Goal: Complete application form: Complete application form

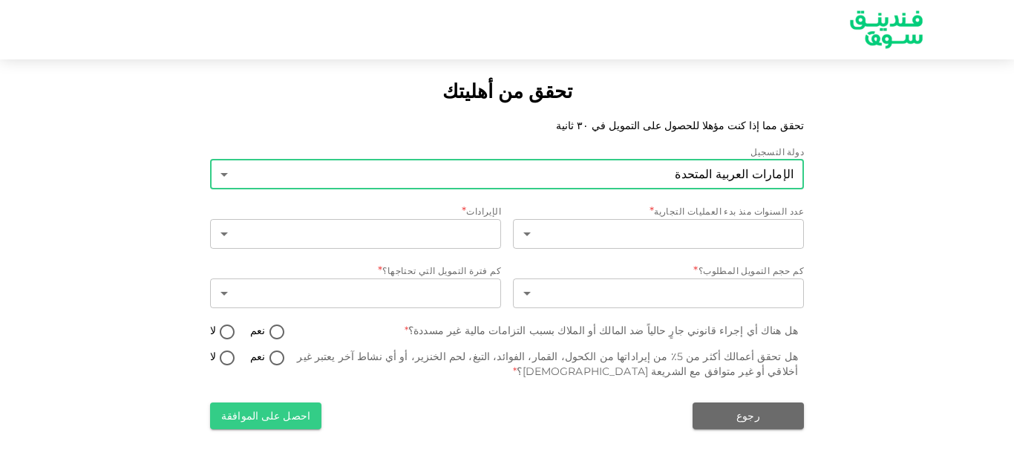
click at [738, 171] on body "تحقق من أهليتك تحقق مما إذا كنت مؤهلا للحصول على التمويل في ٣٠ ثانية دولة التسج…" at bounding box center [507, 238] width 1014 height 476
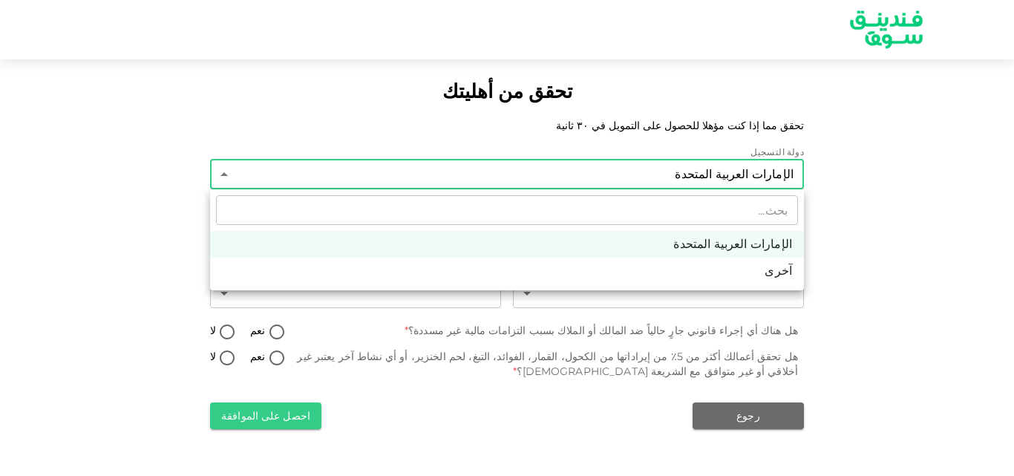
click at [738, 171] on div at bounding box center [507, 238] width 1014 height 476
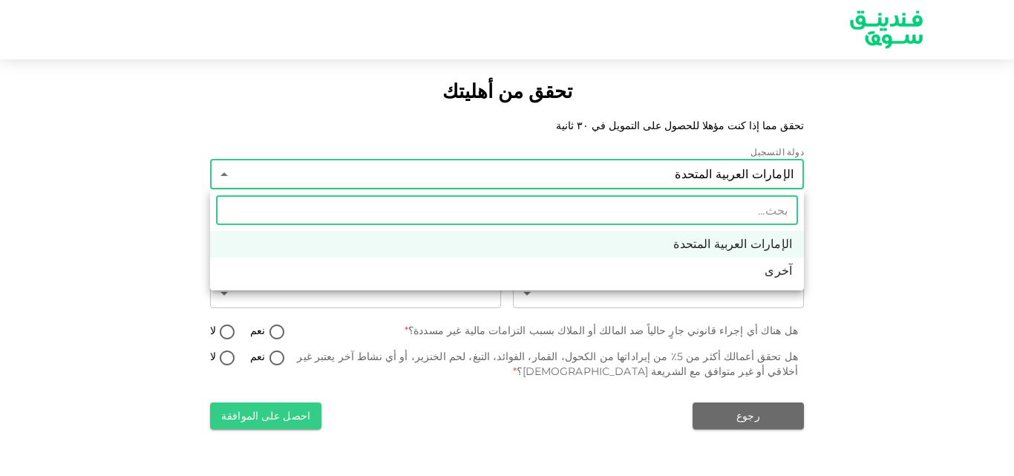
click at [738, 171] on body "تحقق من أهليتك تحقق مما إذا كنت مؤهلا للحصول على التمويل في ٣٠ ثانية دولة التسج…" at bounding box center [507, 238] width 1014 height 476
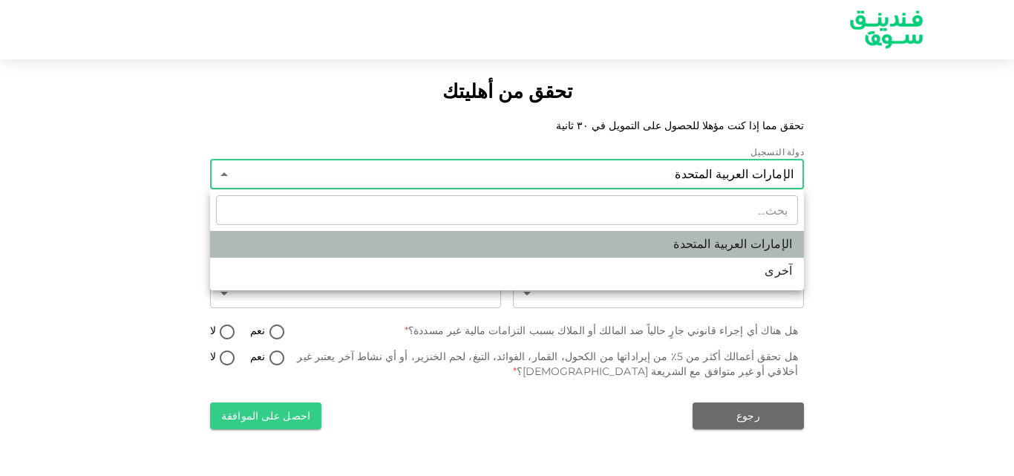
click at [762, 238] on li "الإمارات العربية المتحدة" at bounding box center [507, 244] width 594 height 27
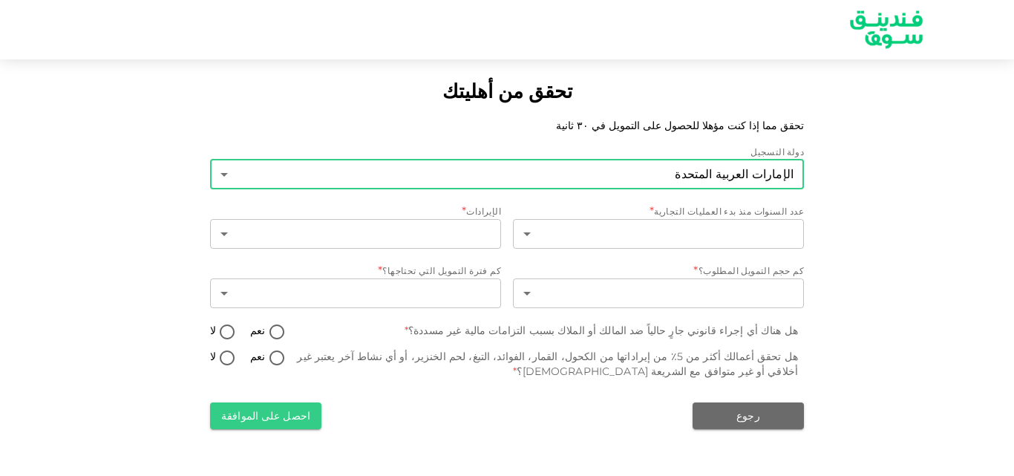
click at [762, 176] on body "تحقق من أهليتك تحقق مما إذا كنت مؤهلا للحصول على التمويل في ٣٠ ثانية دولة التسج…" at bounding box center [507, 238] width 1014 height 476
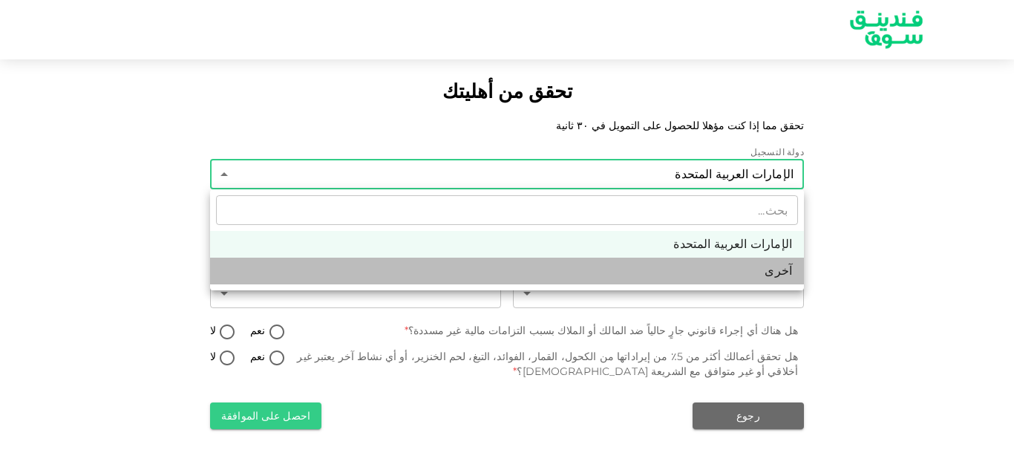
click at [777, 270] on li "آخرى" at bounding box center [507, 271] width 594 height 27
type input "3"
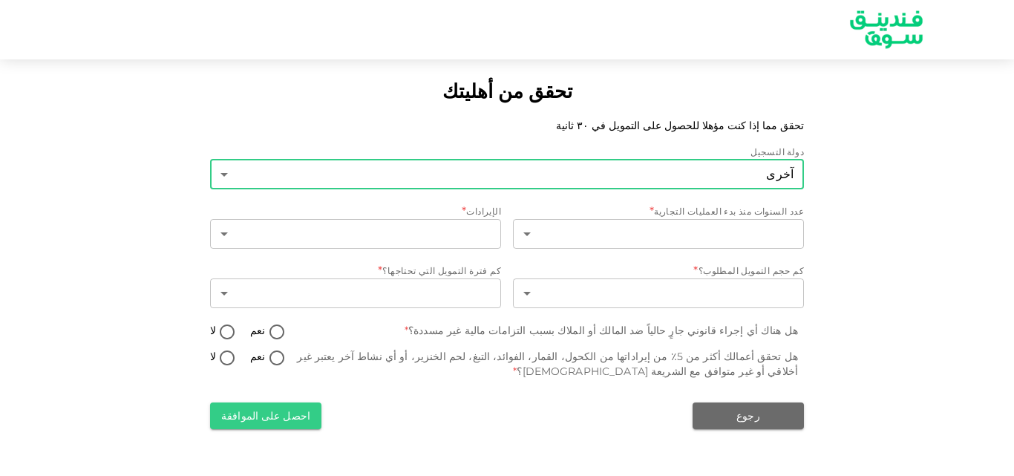
click at [735, 180] on body "تحقق من أهليتك تحقق مما إذا كنت مؤهلا للحصول على التمويل في ٣٠ ثانية دولة التسج…" at bounding box center [507, 238] width 1014 height 476
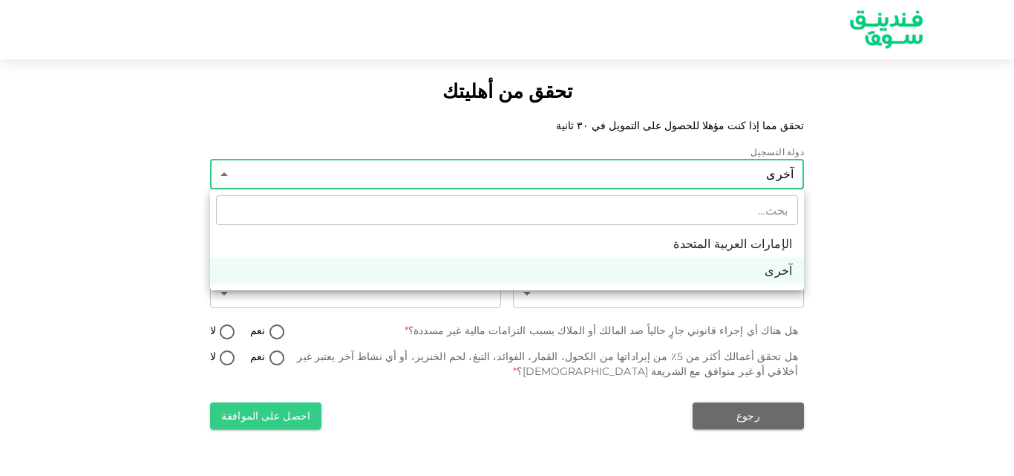
click at [735, 180] on div at bounding box center [507, 238] width 1014 height 476
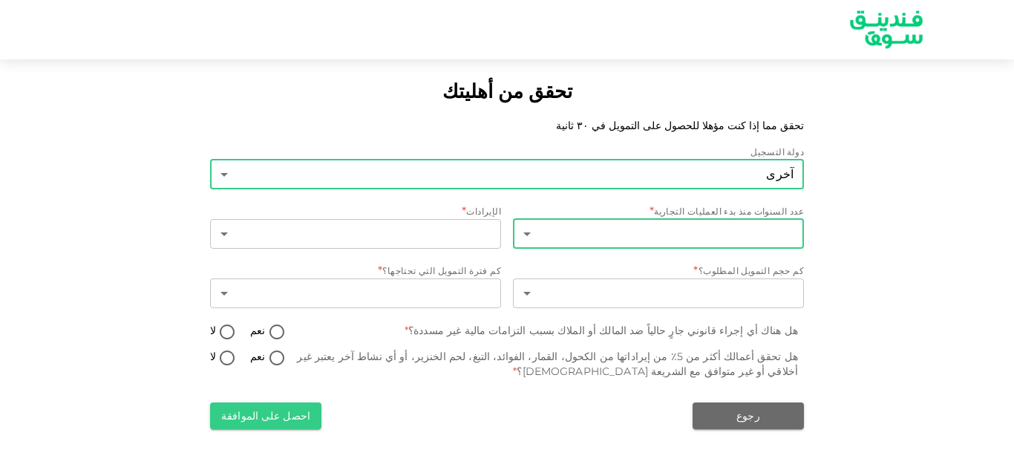
click at [763, 226] on body "تحقق من أهليتك تحقق مما إذا كنت مؤهلا للحصول على التمويل في ٣٠ ثانية دولة التسج…" at bounding box center [507, 238] width 1014 height 476
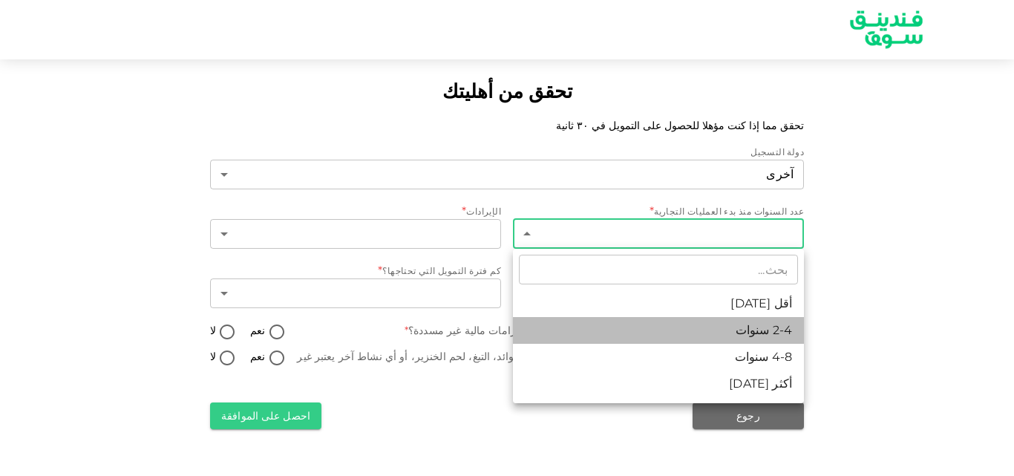
click at [787, 333] on li "2-4 سنوات" at bounding box center [658, 330] width 291 height 27
type input "2"
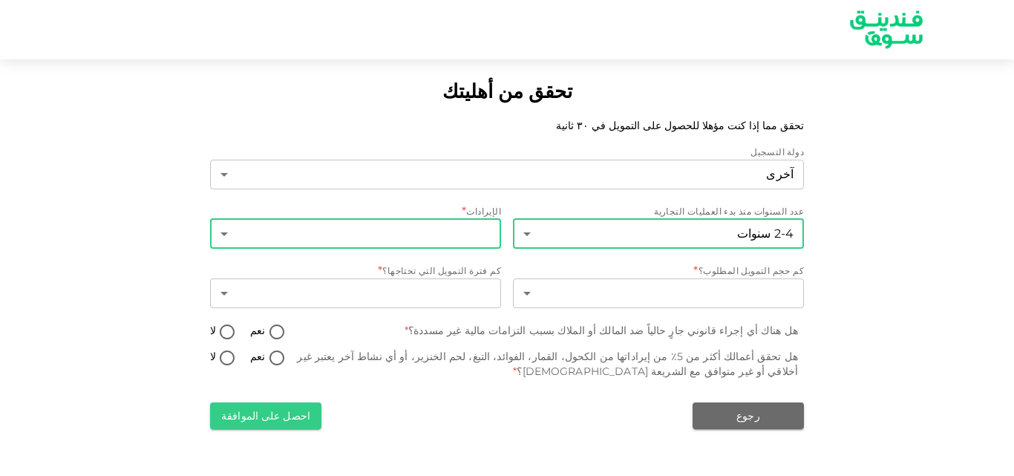
click at [468, 234] on body "تحقق من أهليتك تحقق مما إذا كنت مؤهلا للحصول على التمويل في ٣٠ ثانية دولة التسج…" at bounding box center [507, 238] width 1014 height 476
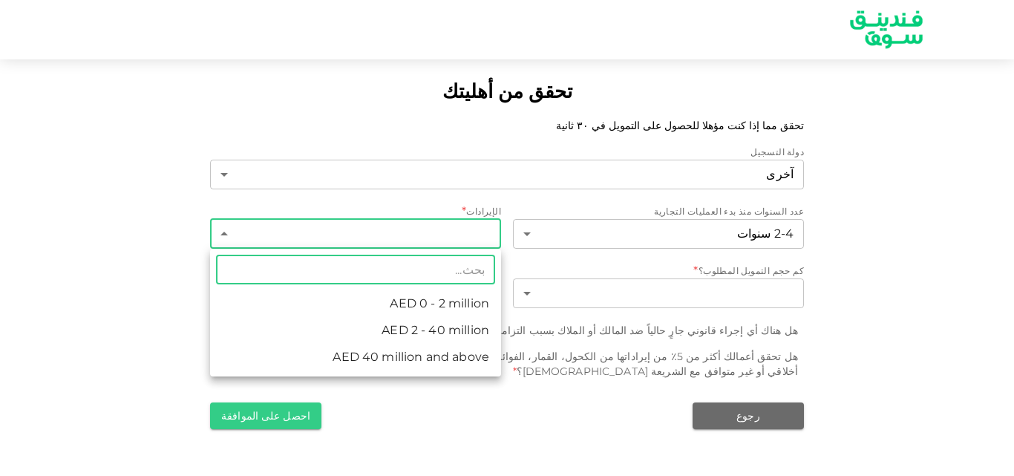
click at [455, 306] on li "AED 0 - 2 million" at bounding box center [355, 303] width 291 height 27
type input "1"
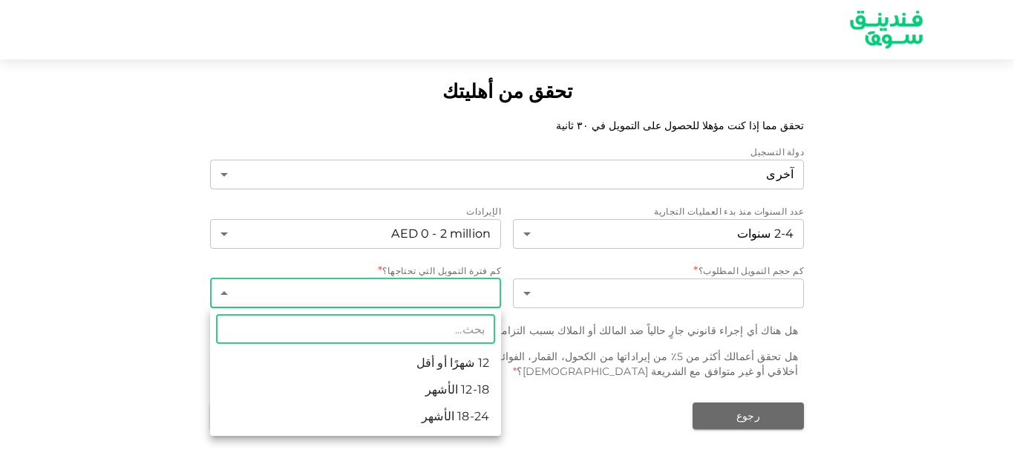
click at [475, 287] on body "تحقق من أهليتك تحقق مما إذا كنت مؤهلا للحصول على التمويل في ٣٠ ثانية دولة التسج…" at bounding box center [507, 238] width 1014 height 476
click at [460, 419] on li "18-24 الأشهر" at bounding box center [355, 416] width 291 height 27
type input "3"
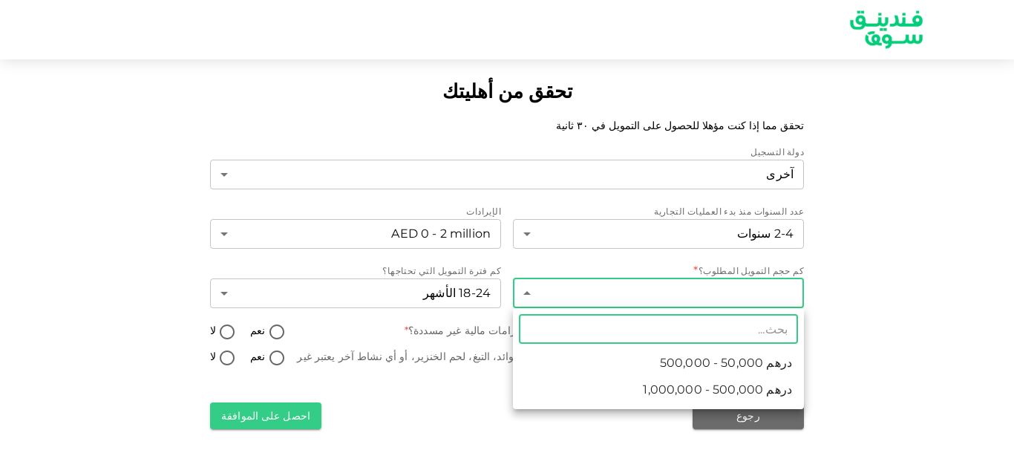
click at [640, 296] on body "تحقق من أهليتك تحقق مما إذا كنت مؤهلا للحصول على التمويل في ٣٠ ثانية دولة التسج…" at bounding box center [507, 238] width 1014 height 476
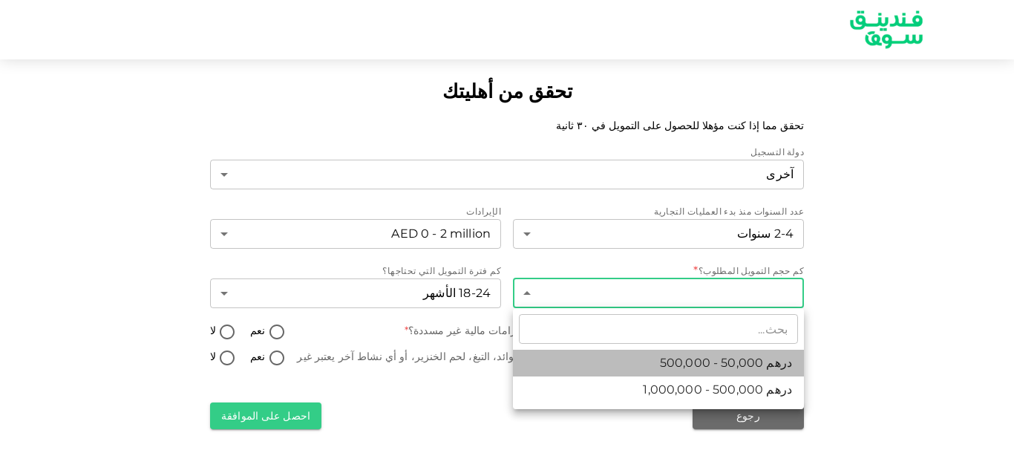
click at [662, 370] on li "درهم 50,000 - 500,000" at bounding box center [658, 363] width 291 height 27
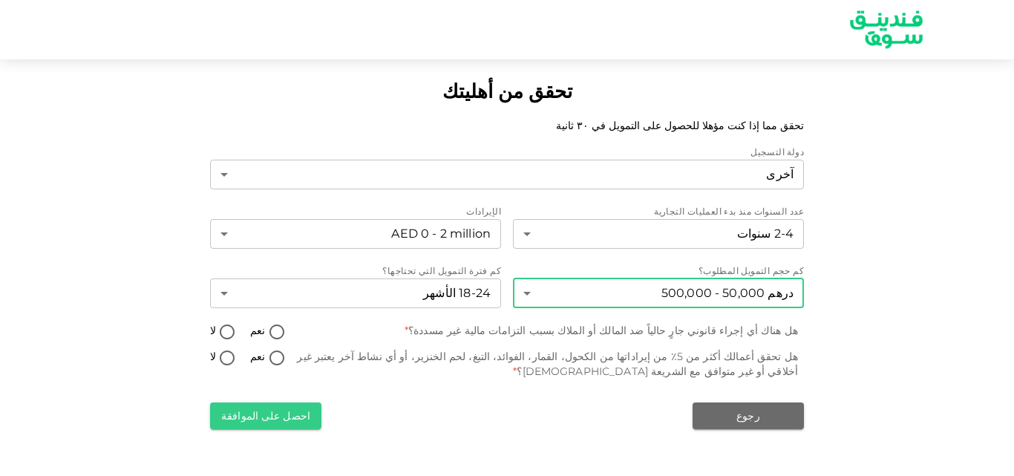
click at [768, 289] on body "تحقق من أهليتك تحقق مما إذا كنت مؤهلا للحصول على التمويل في ٣٠ ثانية دولة التسج…" at bounding box center [507, 238] width 1014 height 476
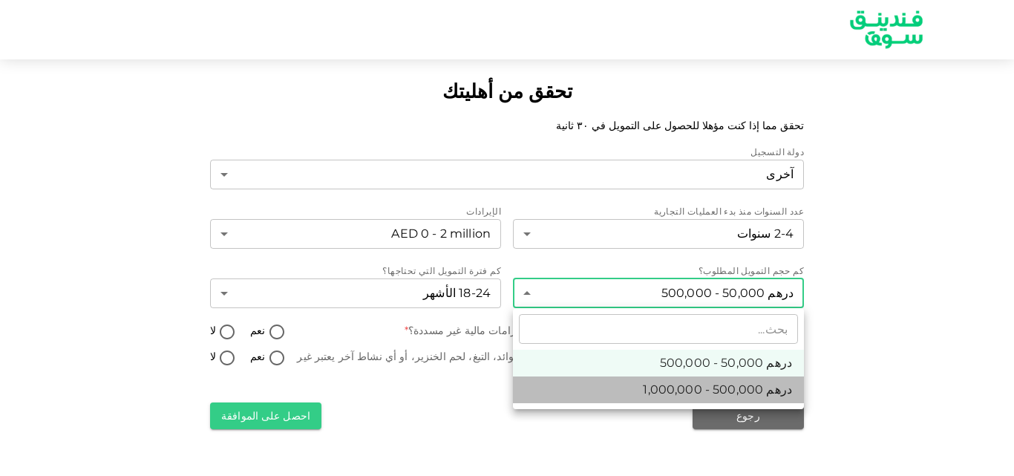
click at [743, 385] on span "درهم 500,000 - 1,000,000" at bounding box center [717, 390] width 149 height 18
type input "2"
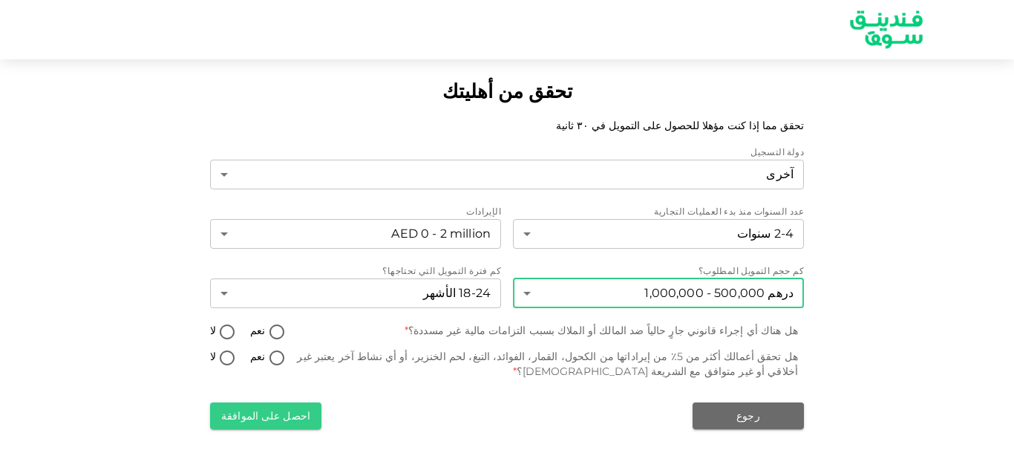
click at [224, 361] on input "لا" at bounding box center [227, 359] width 22 height 20
radio input "true"
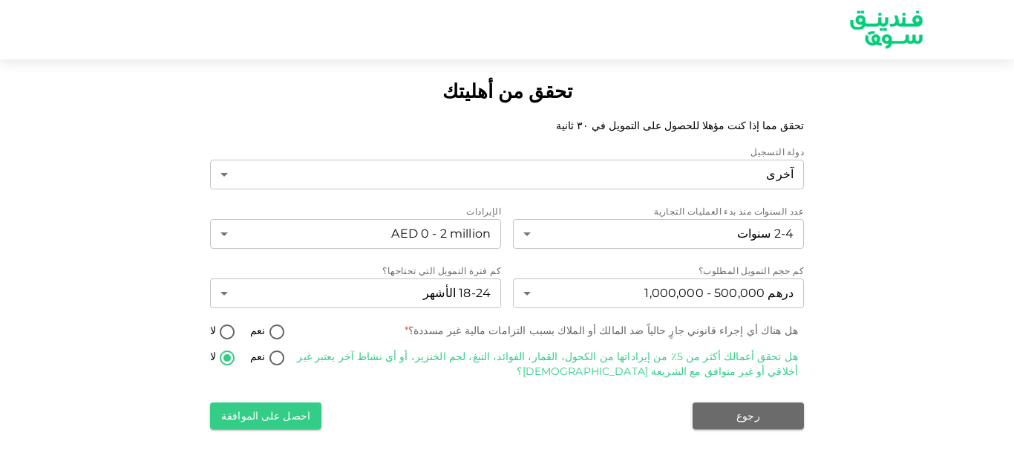
click at [233, 327] on input "لا" at bounding box center [227, 333] width 22 height 20
radio input "true"
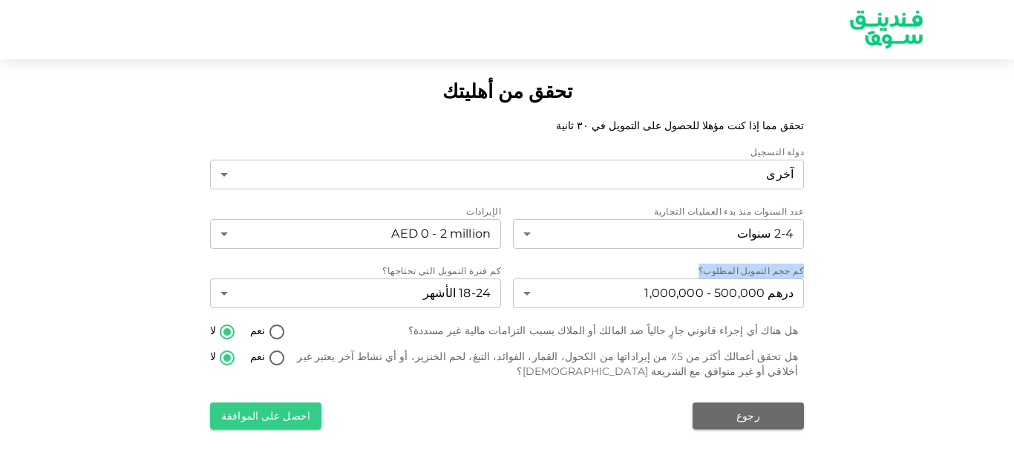
drag, startPoint x: 1013, startPoint y: 273, endPoint x: 1013, endPoint y: 301, distance: 27.5
click at [1013, 301] on div "تحقق من أهليتك تحقق مما إذا كنت مؤهلا للحصول على التمويل في ٣٠ ثانية دولة التسج…" at bounding box center [507, 253] width 1014 height 352
click at [293, 416] on button "احصل على الموافقة" at bounding box center [265, 415] width 111 height 27
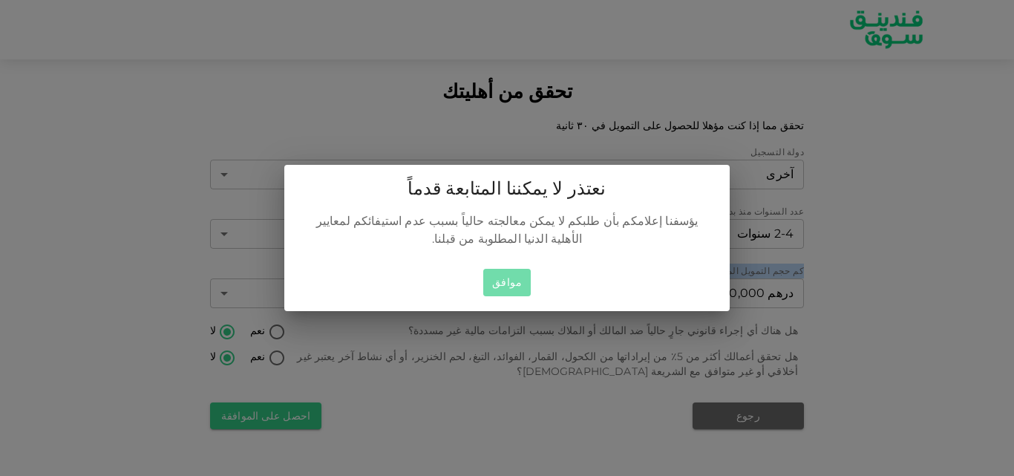
click at [513, 269] on button "موافق" at bounding box center [507, 282] width 48 height 27
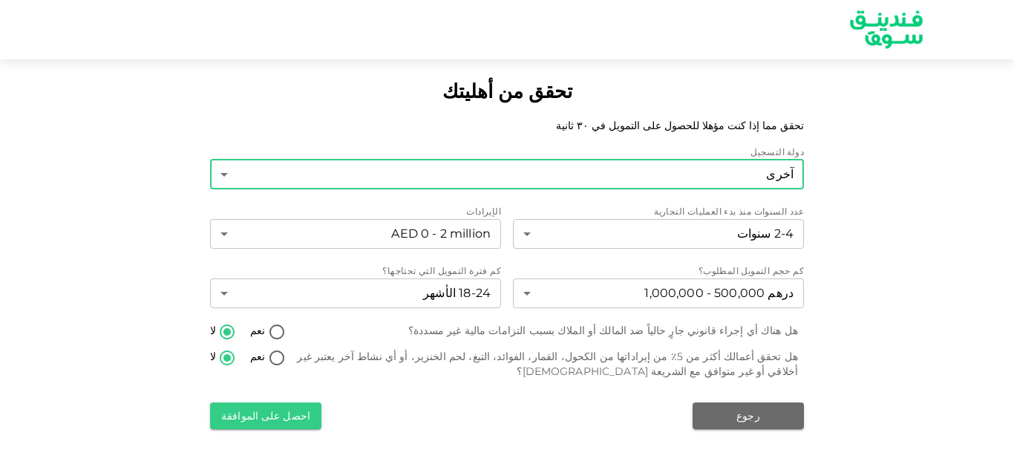
click at [591, 161] on body "تحقق من أهليتك تحقق مما إذا كنت مؤهلا للحصول على التمويل في ٣٠ ثانية دولة التسج…" at bounding box center [507, 238] width 1014 height 476
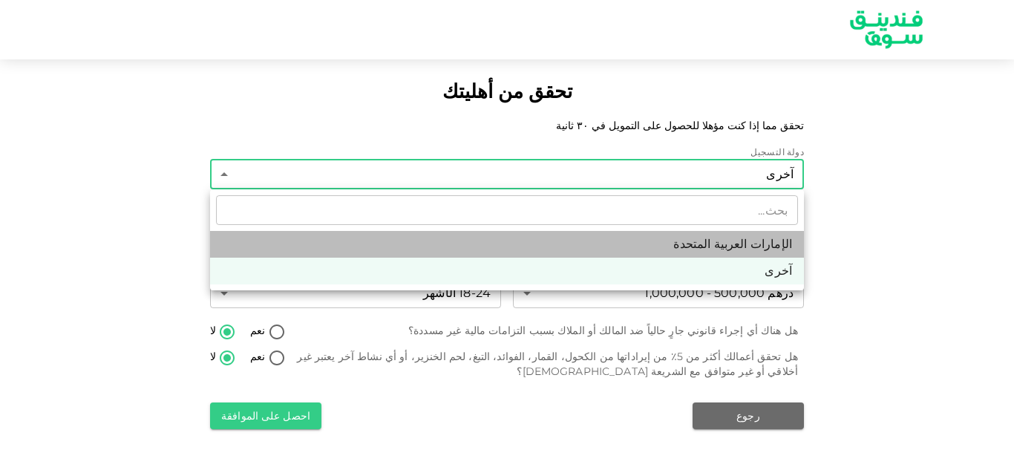
click at [607, 235] on li "الإمارات العربية المتحدة" at bounding box center [507, 244] width 594 height 27
type input "1"
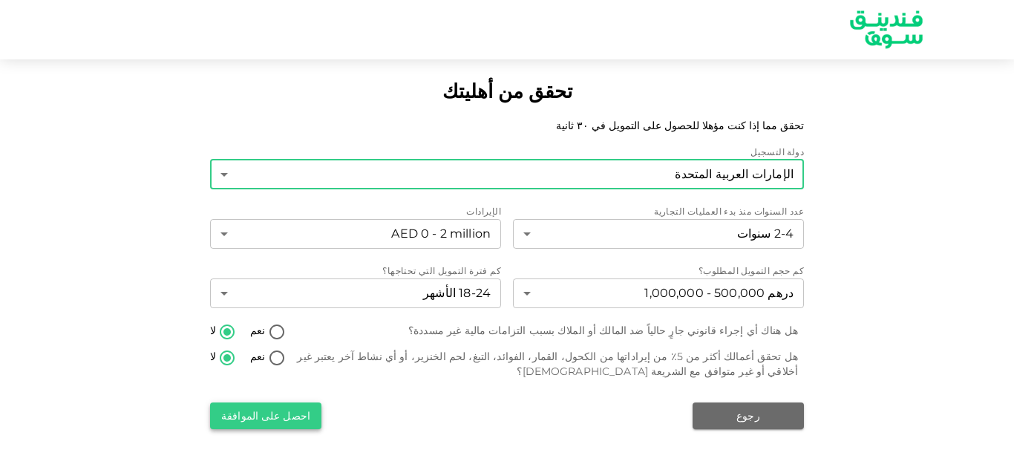
click at [315, 421] on button "احصل على الموافقة" at bounding box center [265, 415] width 111 height 27
